Goal: Task Accomplishment & Management: Complete application form

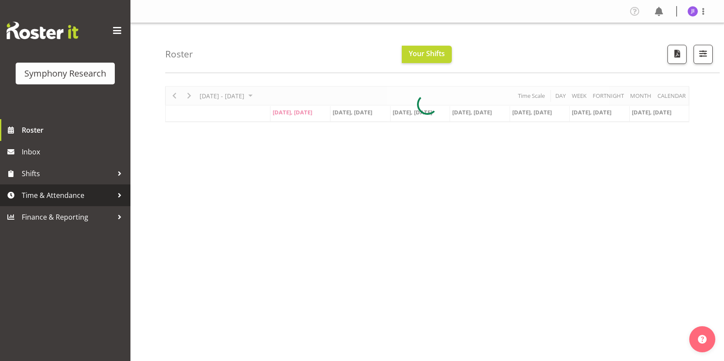
click at [91, 190] on span "Time & Attendance" at bounding box center [67, 195] width 91 height 13
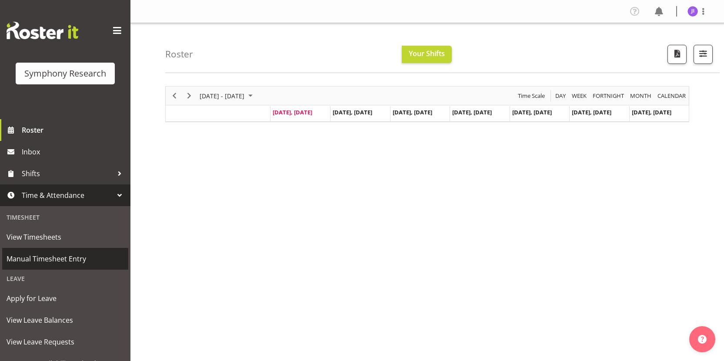
click at [68, 256] on span "Manual Timesheet Entry" at bounding box center [65, 258] width 117 height 13
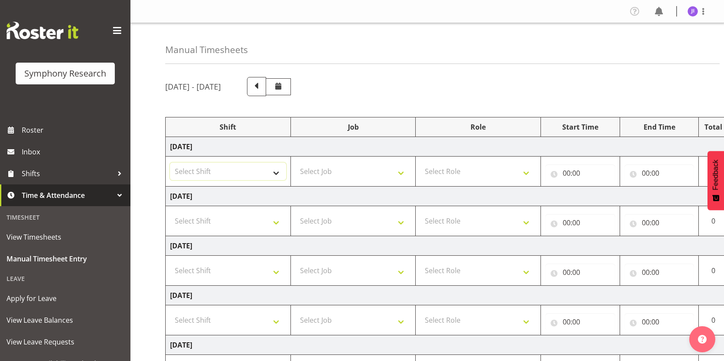
click at [254, 169] on select "Select Shift !!Weekend Residential (Roster IT Shift Label) *Business 9/10am ~ 4…" at bounding box center [228, 171] width 116 height 17
select select "48116"
click at [170, 163] on select "Select Shift !!Weekend Residential (Roster IT Shift Label) *Business 9/10am ~ 4…" at bounding box center [228, 171] width 116 height 17
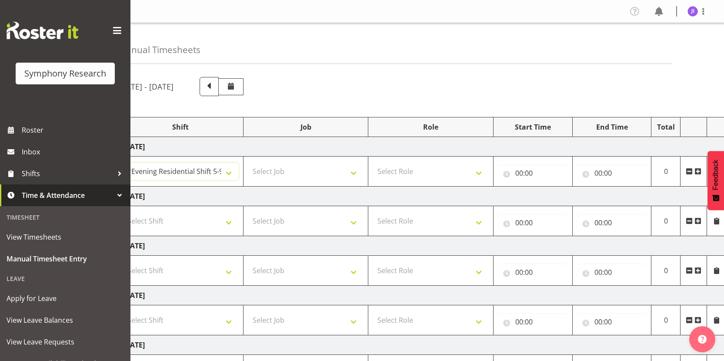
scroll to position [0, 50]
click at [694, 171] on icon at bounding box center [695, 171] width 6 height 7
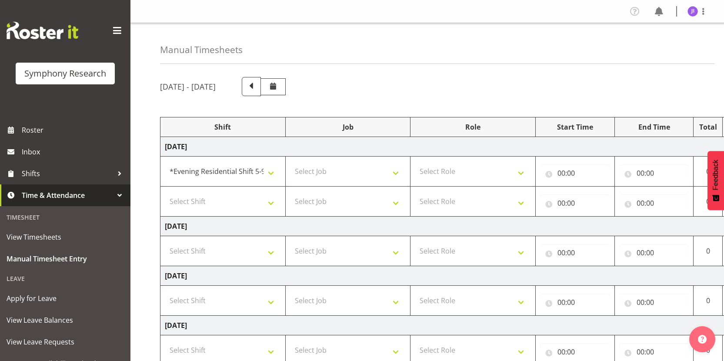
scroll to position [0, 0]
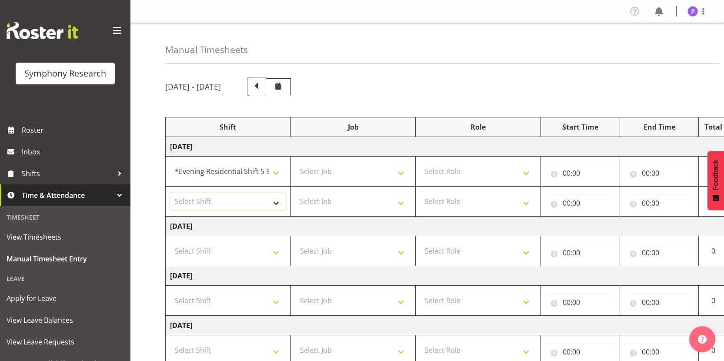
click at [237, 196] on select "Select Shift !!Weekend Residential (Roster IT Shift Label) *Business 9/10am ~ 4…" at bounding box center [228, 201] width 116 height 17
select select "48116"
click at [170, 193] on select "Select Shift !!Weekend Residential (Roster IT Shift Label) *Business 9/10am ~ 4…" at bounding box center [228, 201] width 116 height 17
click at [352, 171] on select "Select Job 550060 IF Admin 553492 World Poll Aus Wave 2 Main 2025 553493 World …" at bounding box center [353, 171] width 116 height 17
click at [295, 163] on select "Select Job 550060 IF Admin 553492 World Poll Aus Wave 2 Main 2025 553493 World …" at bounding box center [353, 171] width 116 height 17
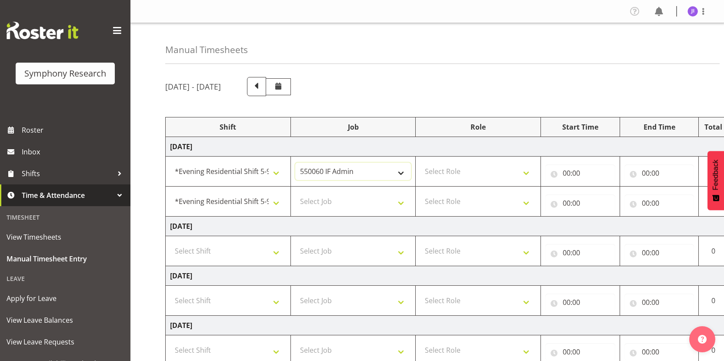
click at [339, 166] on select "550060 IF Admin 553492 World Poll Aus Wave 2 Main 2025 553493 World Poll NZ Wav…" at bounding box center [353, 171] width 116 height 17
select select "10585"
click at [295, 163] on select "550060 IF Admin 553492 World Poll Aus Wave 2 Main 2025 553493 World Poll NZ Wav…" at bounding box center [353, 171] width 116 height 17
click at [362, 206] on select "Select Job 550060 IF Admin 553492 World Poll Aus Wave 2 Main 2025 553493 World …" at bounding box center [353, 201] width 116 height 17
select select "10499"
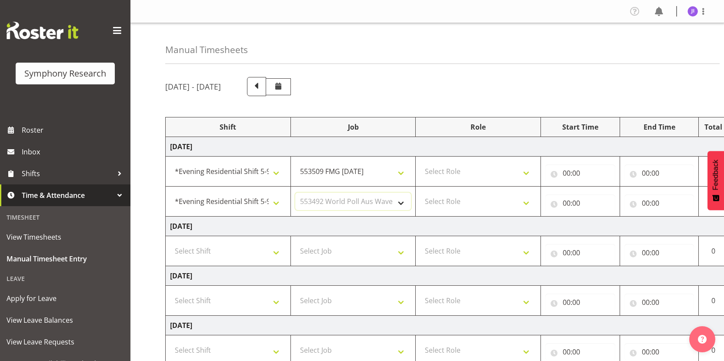
click at [295, 193] on select "Select Job 550060 IF Admin 553492 World Poll Aus Wave 2 Main 2025 553493 World …" at bounding box center [353, 201] width 116 height 17
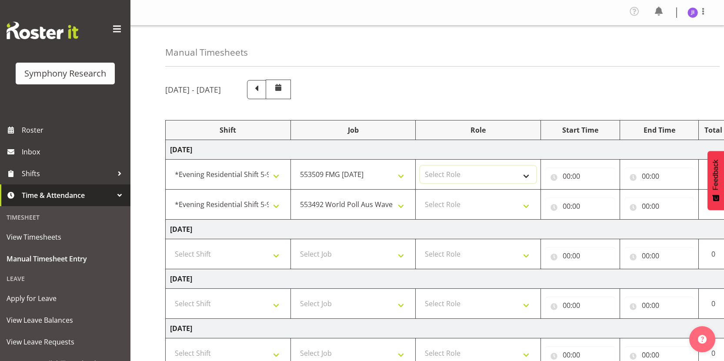
click at [472, 171] on select "Select Role Interviewing Briefing" at bounding box center [478, 174] width 116 height 17
select select "47"
click at [420, 166] on select "Select Role Interviewing Briefing" at bounding box center [478, 174] width 116 height 17
click at [464, 198] on select "Select Role Interviewing Briefing" at bounding box center [478, 204] width 116 height 17
select select "47"
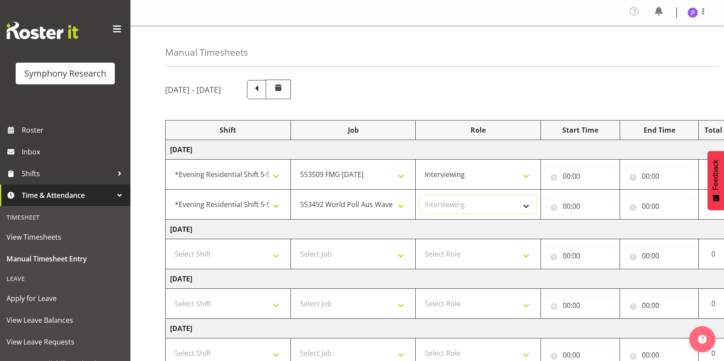
click at [420, 196] on select "Select Role Interviewing Briefing" at bounding box center [478, 204] width 116 height 17
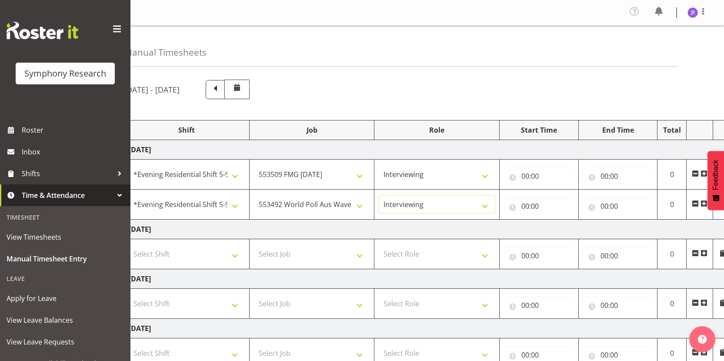
scroll to position [0, 46]
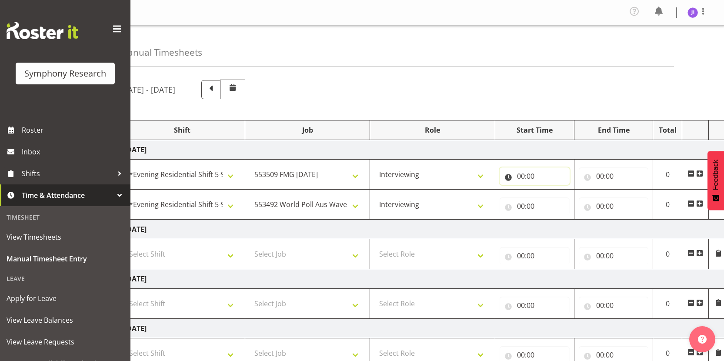
click at [522, 176] on input "00:00" at bounding box center [534, 175] width 70 height 17
click at [555, 197] on select "00 01 02 03 04 05 06 07 08 09 10 11 12 13 14 15 16 17 18 19 20 21 22 23" at bounding box center [559, 198] width 20 height 17
select select "17"
click at [549, 190] on select "00 01 02 03 04 05 06 07 08 09 10 11 12 13 14 15 16 17 18 19 20 21 22 23" at bounding box center [559, 198] width 20 height 17
type input "17:00"
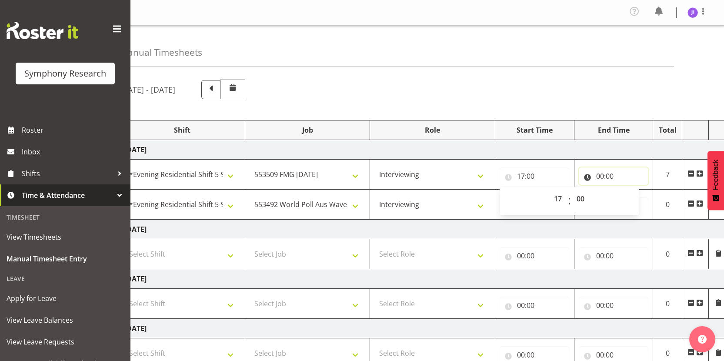
click at [601, 177] on input "00:00" at bounding box center [613, 175] width 70 height 17
click at [634, 198] on select "00 01 02 03 04 05 06 07 08 09 10 11 12 13 14 15 16 17 18 19 20 21 22 23" at bounding box center [638, 198] width 20 height 17
select select "20"
click at [628, 190] on select "00 01 02 03 04 05 06 07 08 09 10 11 12 13 14 15 16 17 18 19 20 21 22 23" at bounding box center [638, 198] width 20 height 17
type input "20:00"
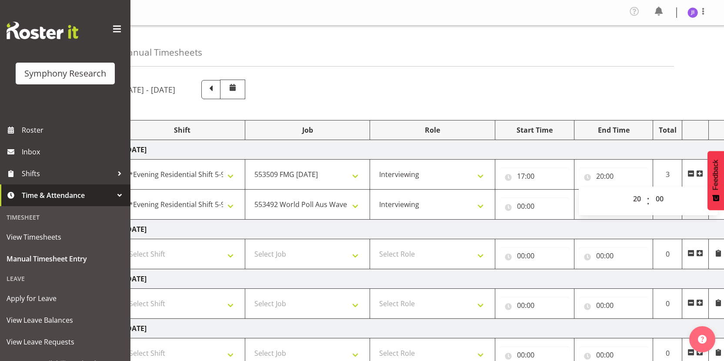
click at [640, 231] on td "Tuesday 9th September 2025" at bounding box center [424, 229] width 608 height 20
click at [514, 215] on td "00:00 00 01 02 03 04 05 06 07 08 09 10 11 12 13 14 15 16 17 18 19 20 21 22 23 :…" at bounding box center [534, 204] width 79 height 30
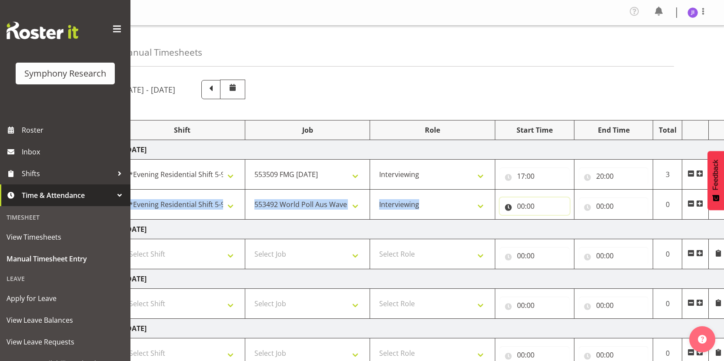
click at [521, 209] on input "00:00" at bounding box center [534, 205] width 70 height 17
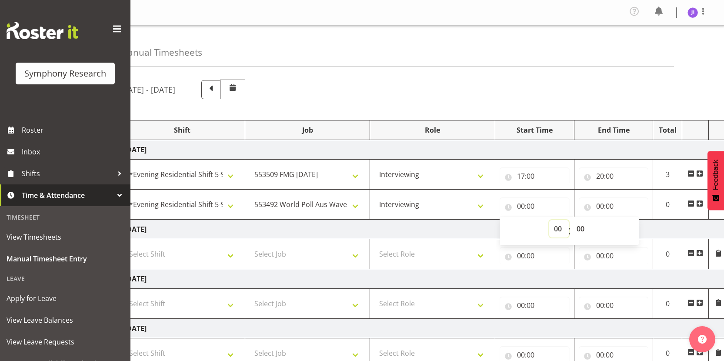
click at [559, 232] on select "00 01 02 03 04 05 06 07 08 09 10 11 12 13 14 15 16 17 18 19 20 21 22 23" at bounding box center [559, 228] width 20 height 17
select select "20"
click at [549, 220] on select "00 01 02 03 04 05 06 07 08 09 10 11 12 13 14 15 16 17 18 19 20 21 22 23" at bounding box center [559, 228] width 20 height 17
type input "20:00"
click at [601, 206] on input "00:00" at bounding box center [613, 205] width 70 height 17
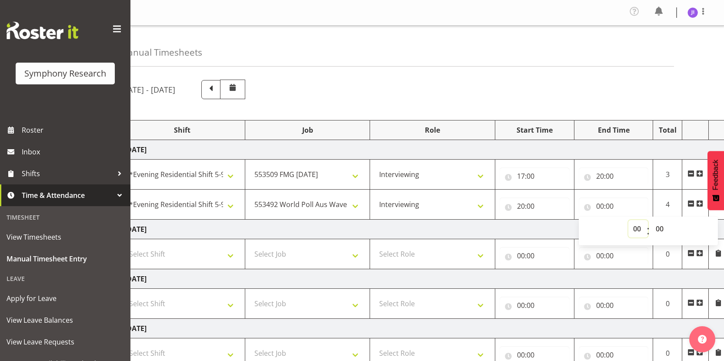
click at [631, 228] on select "00 01 02 03 04 05 06 07 08 09 10 11 12 13 14 15 16 17 18 19 20 21 22 23" at bounding box center [638, 228] width 20 height 17
select select "22"
click at [628, 220] on select "00 01 02 03 04 05 06 07 08 09 10 11 12 13 14 15 16 17 18 19 20 21 22 23" at bounding box center [638, 228] width 20 height 17
type input "22:00"
click at [661, 229] on select "00 01 02 03 04 05 06 07 08 09 10 11 12 13 14 15 16 17 18 19 20 21 22 23 24 25 2…" at bounding box center [661, 228] width 20 height 17
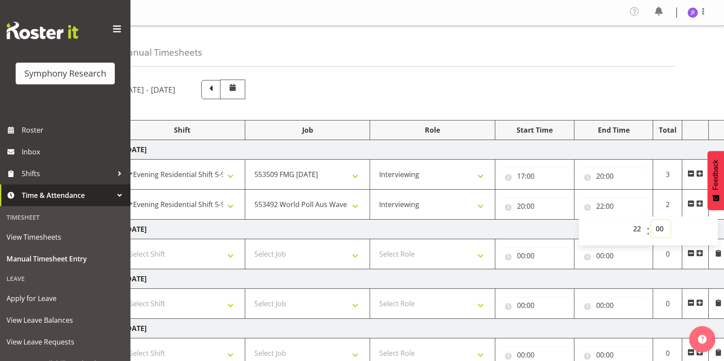
select select "30"
click at [651, 220] on select "00 01 02 03 04 05 06 07 08 09 10 11 12 13 14 15 16 17 18 19 20 21 22 23 24 25 2…" at bounding box center [661, 228] width 20 height 17
type input "22:30"
click at [550, 228] on td "Tuesday 9th September 2025" at bounding box center [424, 229] width 608 height 20
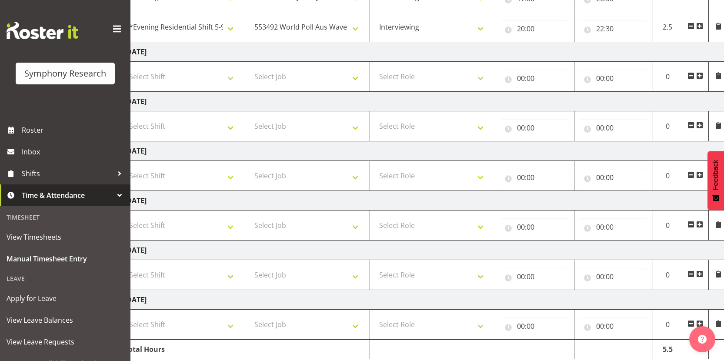
scroll to position [211, 0]
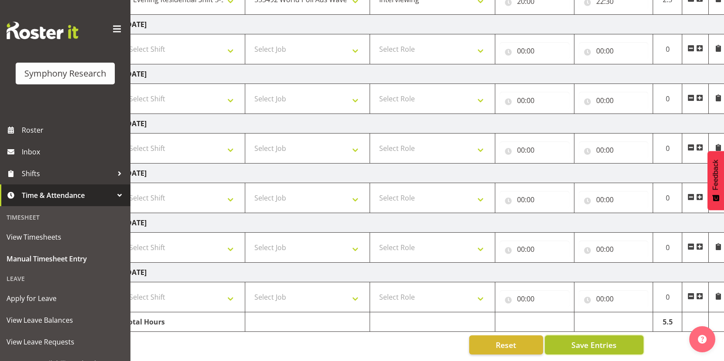
click at [599, 339] on span "Save Entries" at bounding box center [593, 344] width 45 height 11
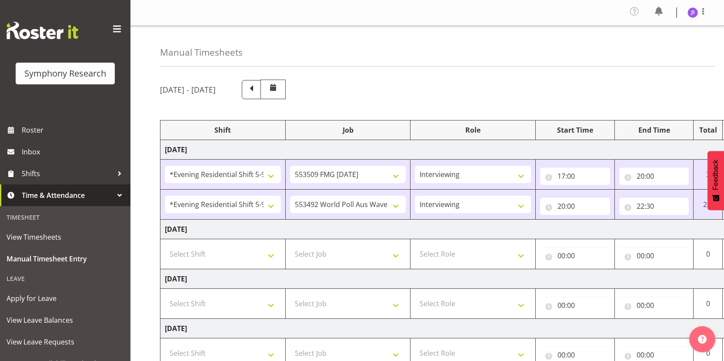
scroll to position [0, 0]
